Goal: Task Accomplishment & Management: Use online tool/utility

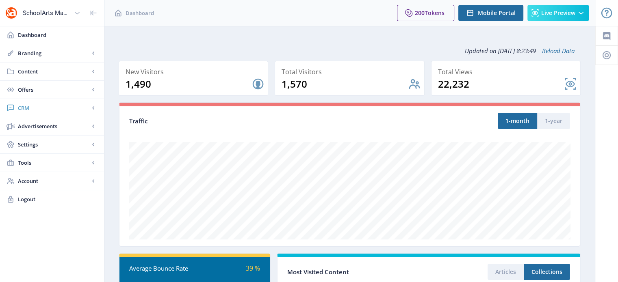
click at [26, 105] on span "CRM" at bounding box center [54, 108] width 72 height 8
click at [38, 128] on span "Readers" at bounding box center [61, 126] width 70 height 8
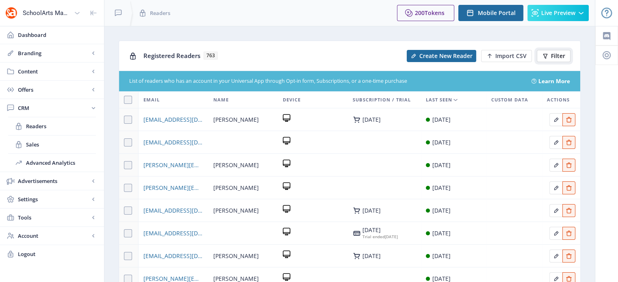
click at [544, 56] on icon at bounding box center [545, 56] width 7 height 7
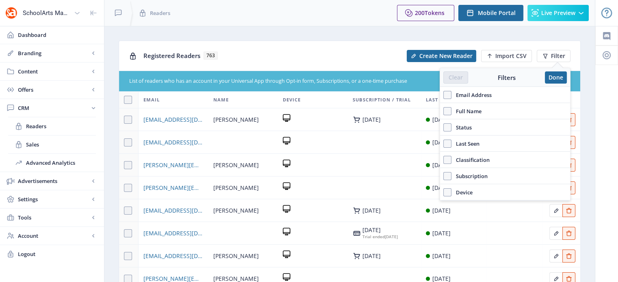
click at [483, 93] on span "Email Address" at bounding box center [472, 95] width 40 height 10
click at [444, 95] on input "Email Address" at bounding box center [443, 95] width 0 height 0
checkbox input "true"
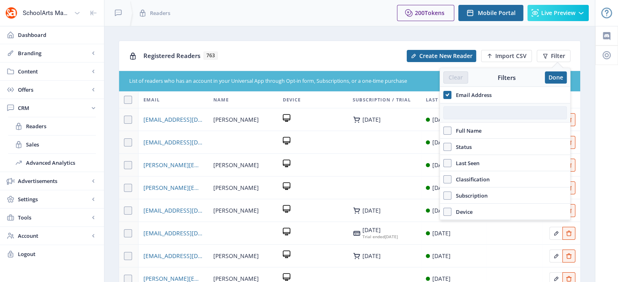
click at [480, 115] on input "text" at bounding box center [505, 112] width 124 height 13
paste input "[EMAIL_ADDRESS][DOMAIN_NAME]"
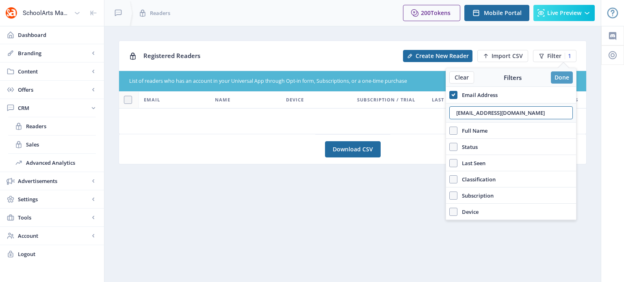
type input "[EMAIL_ADDRESS][DOMAIN_NAME]"
click at [565, 78] on button "Done" at bounding box center [562, 78] width 22 height 12
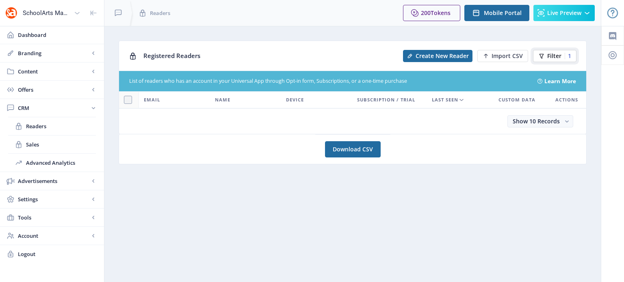
click at [547, 60] on button "Filter 1" at bounding box center [554, 56] width 43 height 12
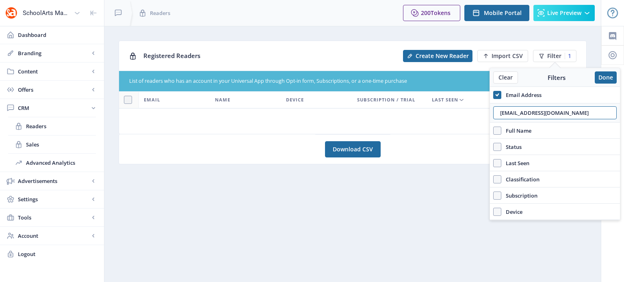
drag, startPoint x: 601, startPoint y: 113, endPoint x: 497, endPoint y: 122, distance: 104.4
click at [497, 122] on div "[EMAIL_ADDRESS][DOMAIN_NAME]" at bounding box center [555, 113] width 130 height 20
type input "[EMAIL_ADDRESS][DOMAIN_NAME]"
click at [604, 78] on button "Done" at bounding box center [606, 78] width 22 height 12
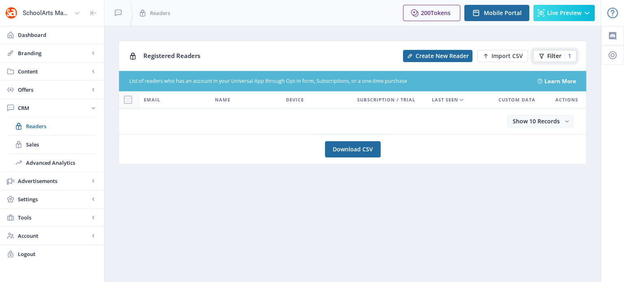
click at [544, 53] on icon at bounding box center [542, 56] width 7 height 7
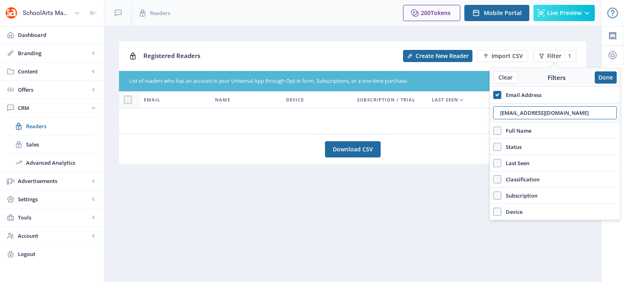
drag, startPoint x: 565, startPoint y: 113, endPoint x: 493, endPoint y: 120, distance: 72.3
click at [493, 120] on div "[EMAIL_ADDRESS][DOMAIN_NAME]" at bounding box center [555, 113] width 130 height 20
